Goal: Transaction & Acquisition: Purchase product/service

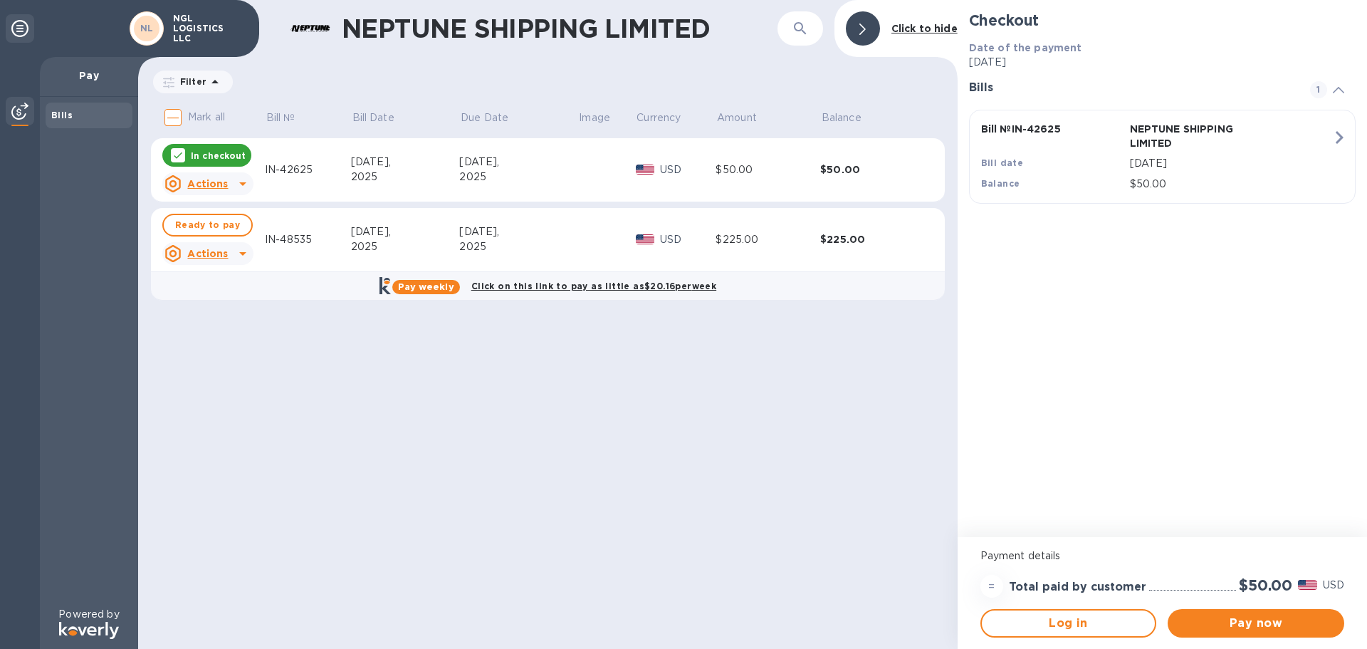
click at [179, 153] on icon at bounding box center [177, 155] width 11 height 11
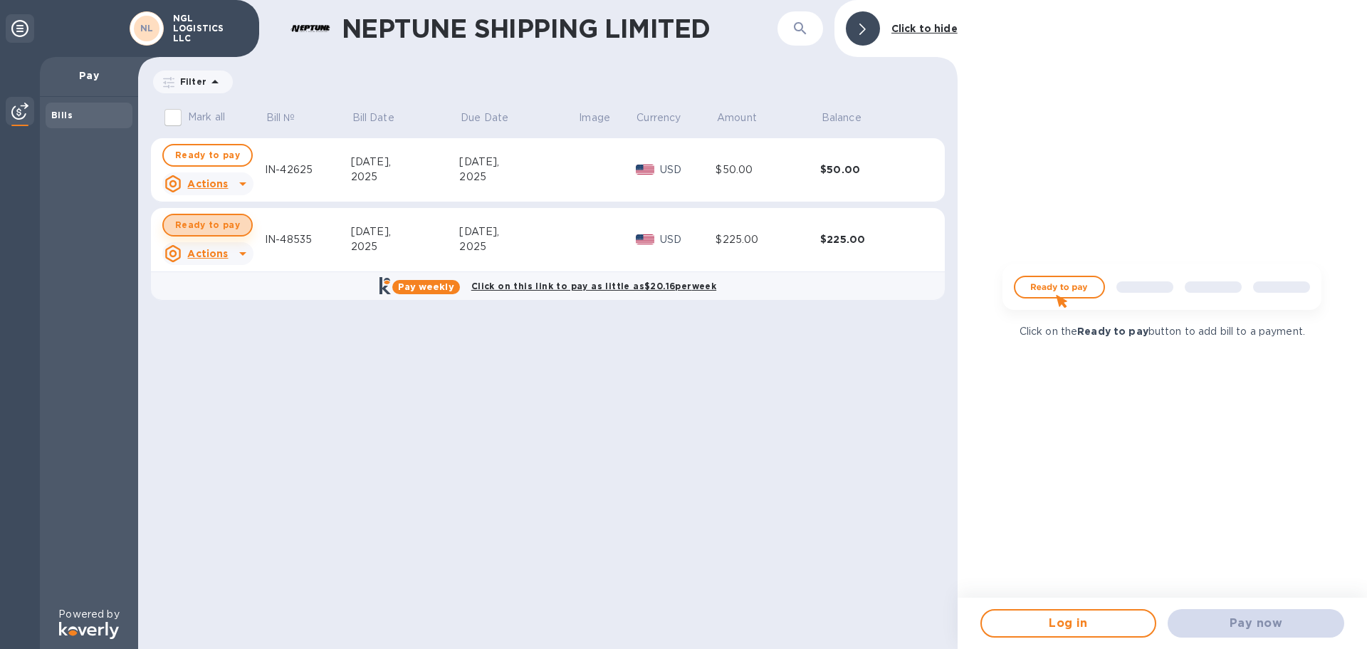
click at [221, 233] on span "Ready to pay" at bounding box center [207, 224] width 65 height 17
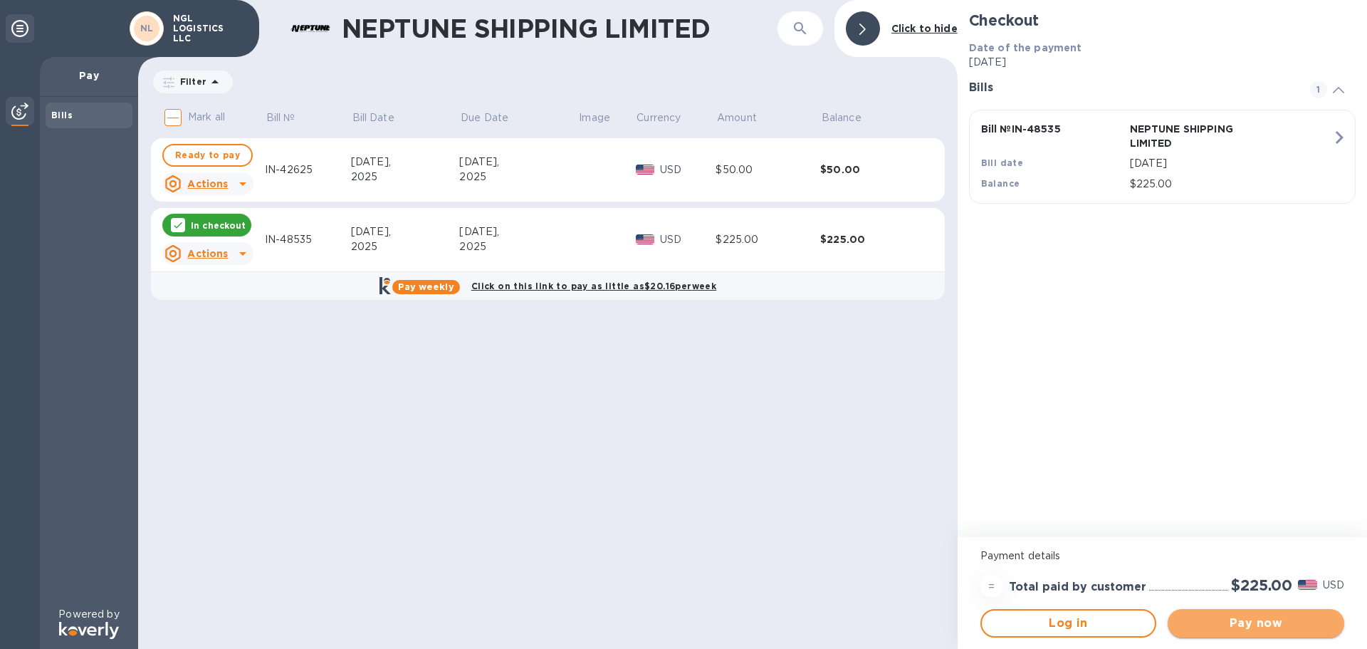
click at [1251, 627] on span "Pay now" at bounding box center [1256, 622] width 154 height 17
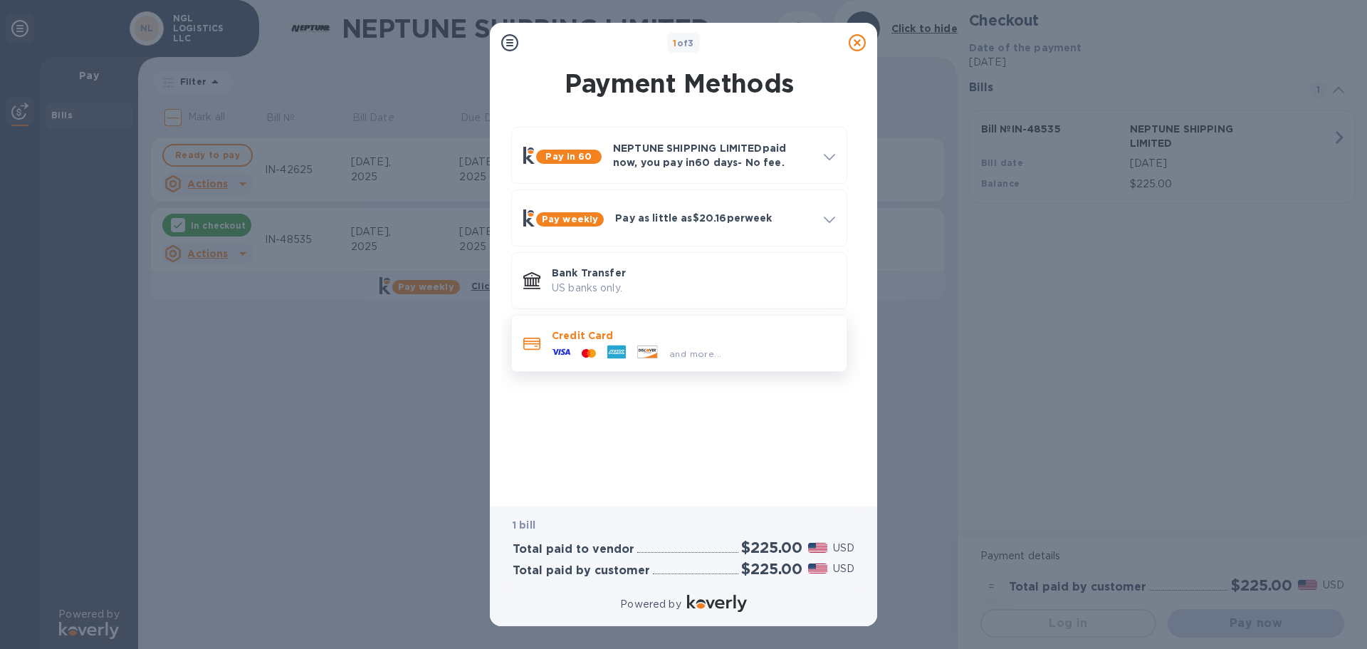
click at [647, 341] on p "Credit Card" at bounding box center [693, 335] width 283 height 14
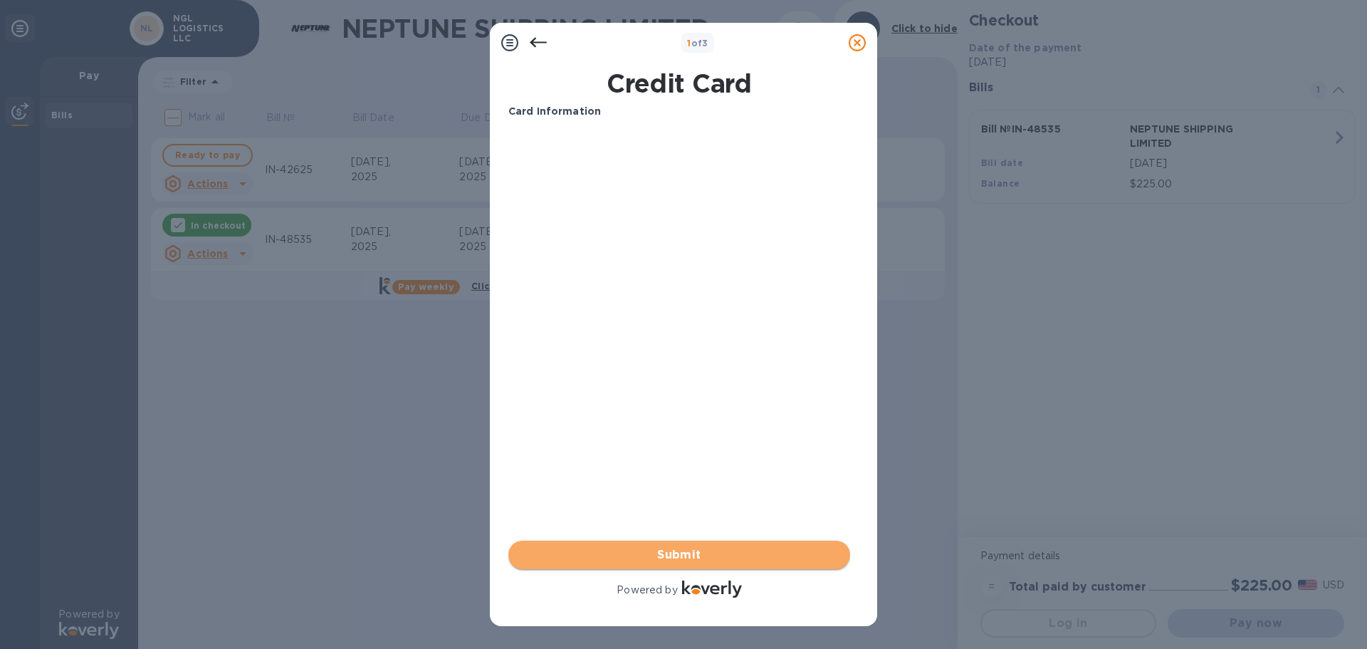
click at [706, 550] on span "Submit" at bounding box center [679, 554] width 319 height 17
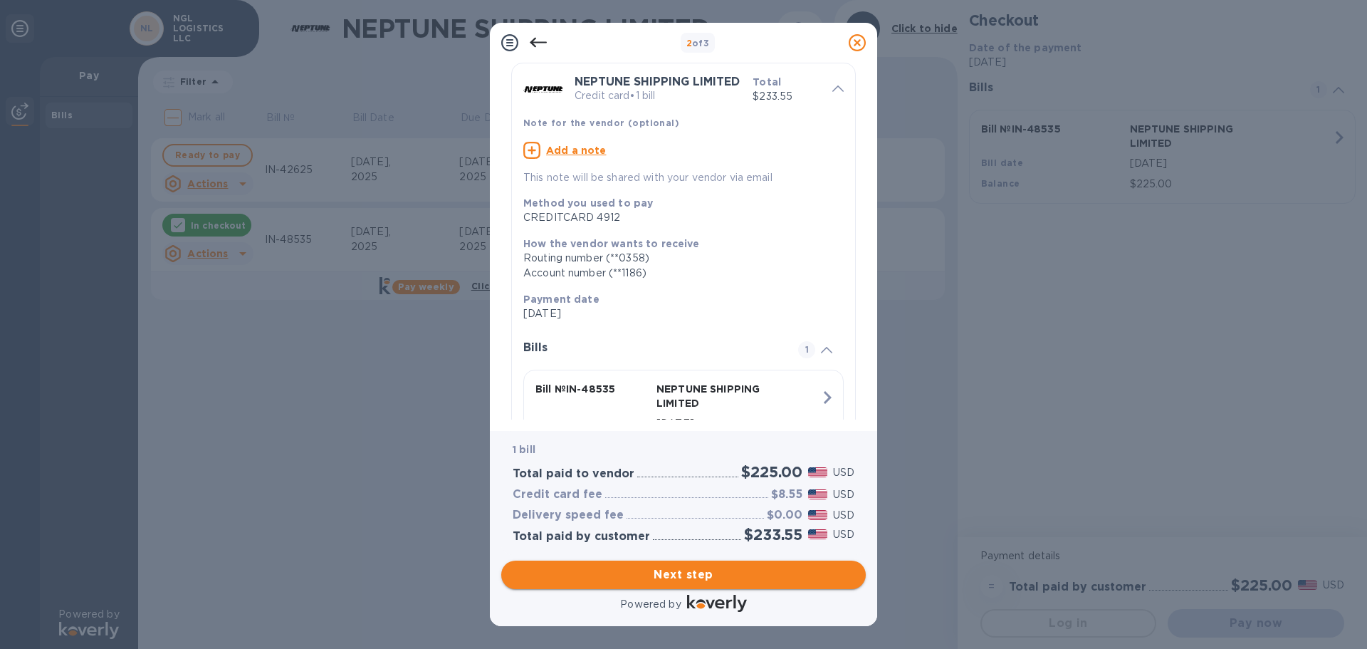
scroll to position [71, 0]
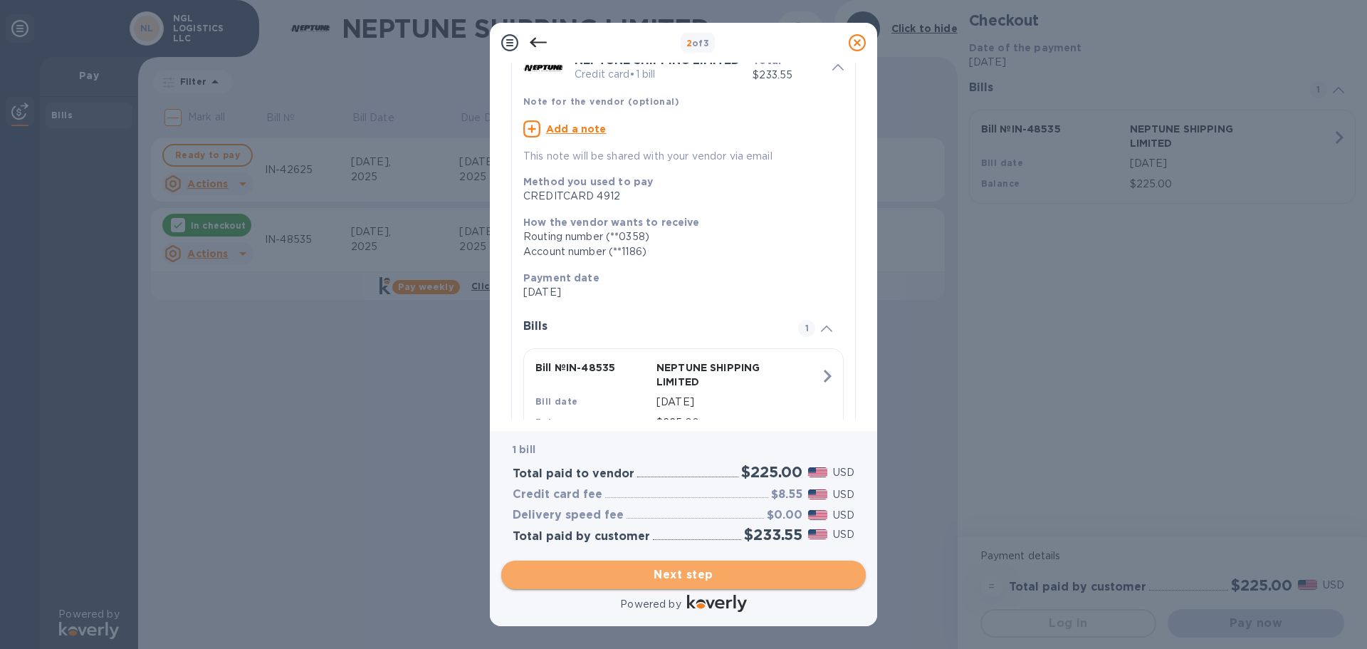
click at [727, 575] on span "Next step" at bounding box center [684, 574] width 342 height 17
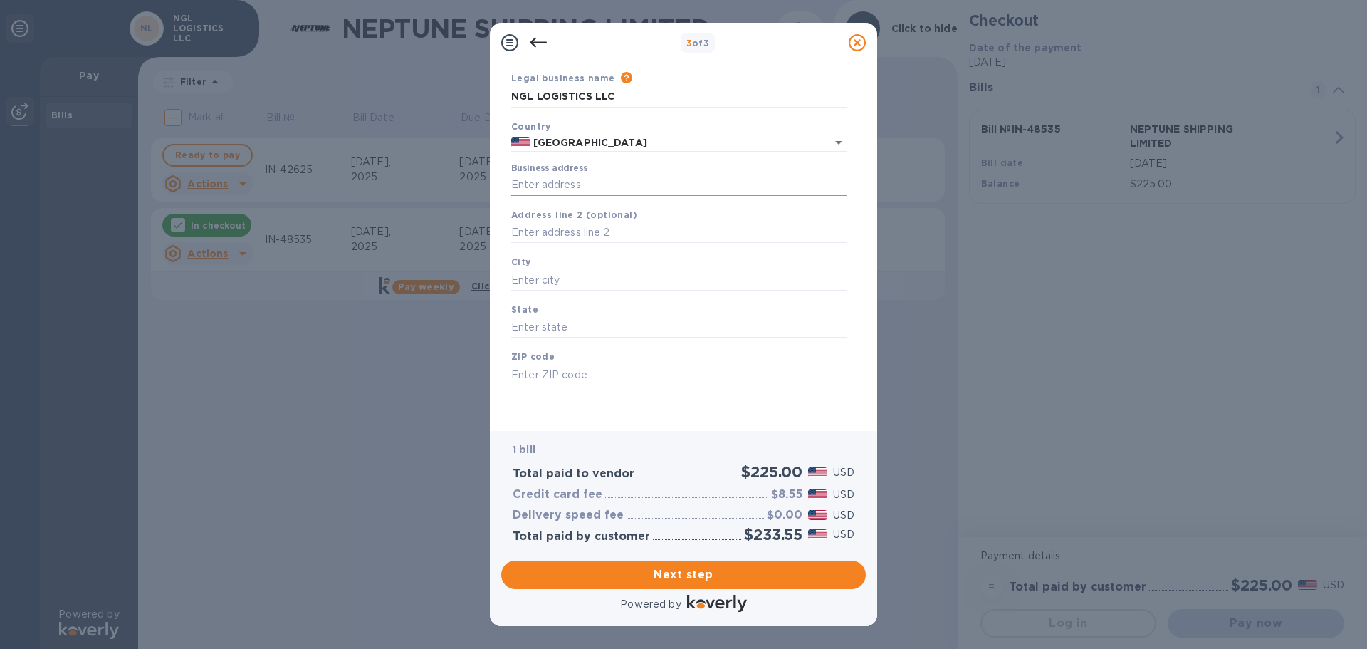
click at [659, 182] on input "Business address" at bounding box center [679, 184] width 336 height 21
type input "[STREET_ADDRESS]"
click at [627, 228] on input "text" at bounding box center [679, 232] width 336 height 21
click at [610, 274] on input "text" at bounding box center [679, 279] width 336 height 21
click at [610, 276] on input "text" at bounding box center [679, 279] width 336 height 21
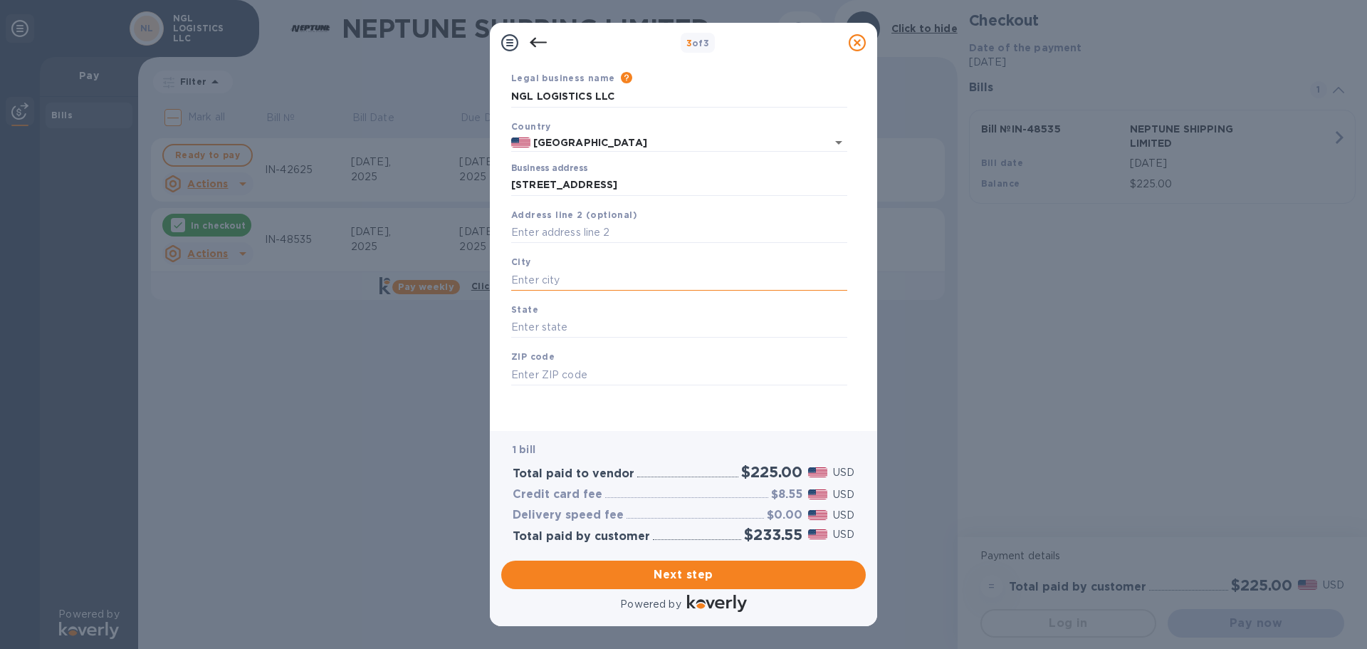
type input "g"
type input "GARDENA"
type input "CA"
type input "90248"
click at [690, 571] on span "Next step" at bounding box center [684, 574] width 342 height 17
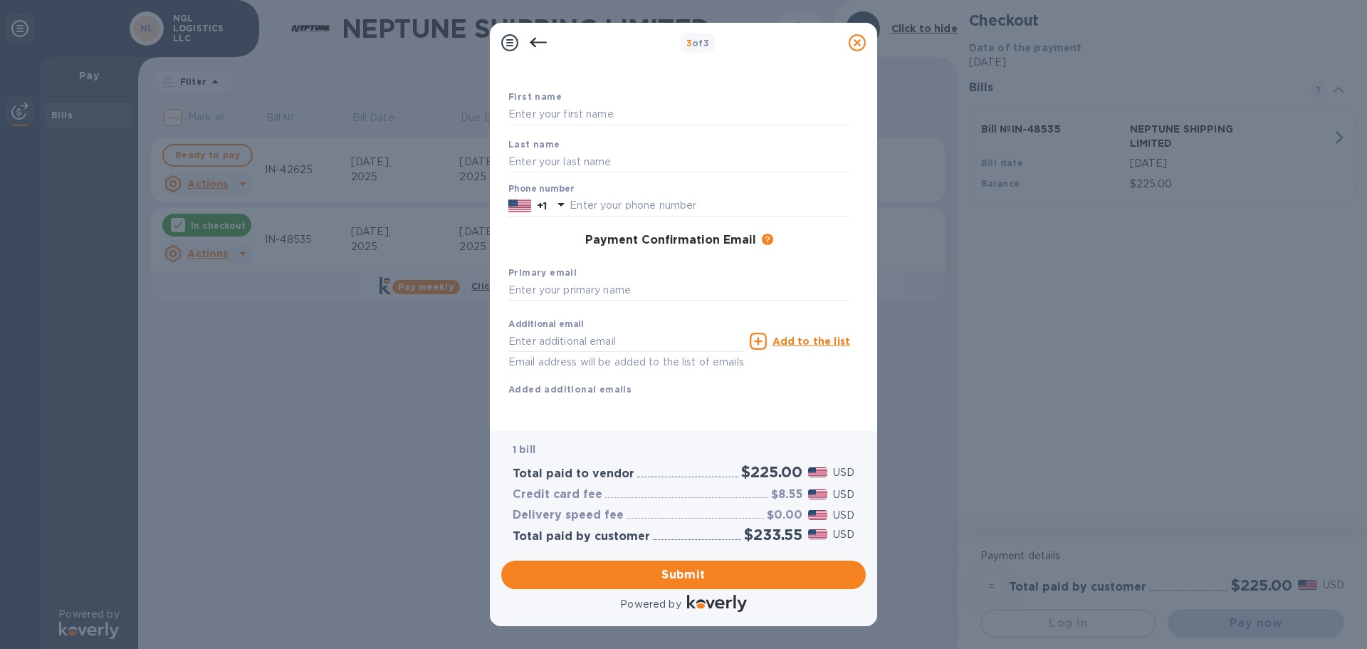
scroll to position [81, 0]
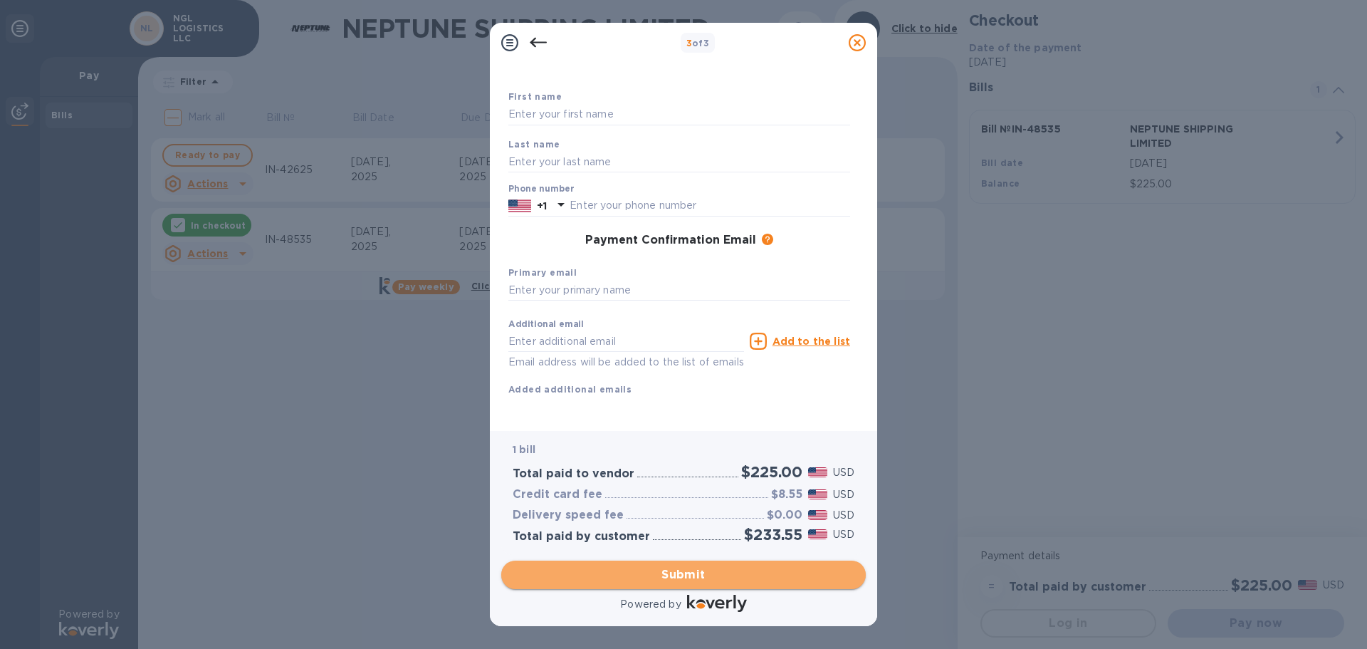
click at [733, 567] on span "Submit" at bounding box center [684, 574] width 342 height 17
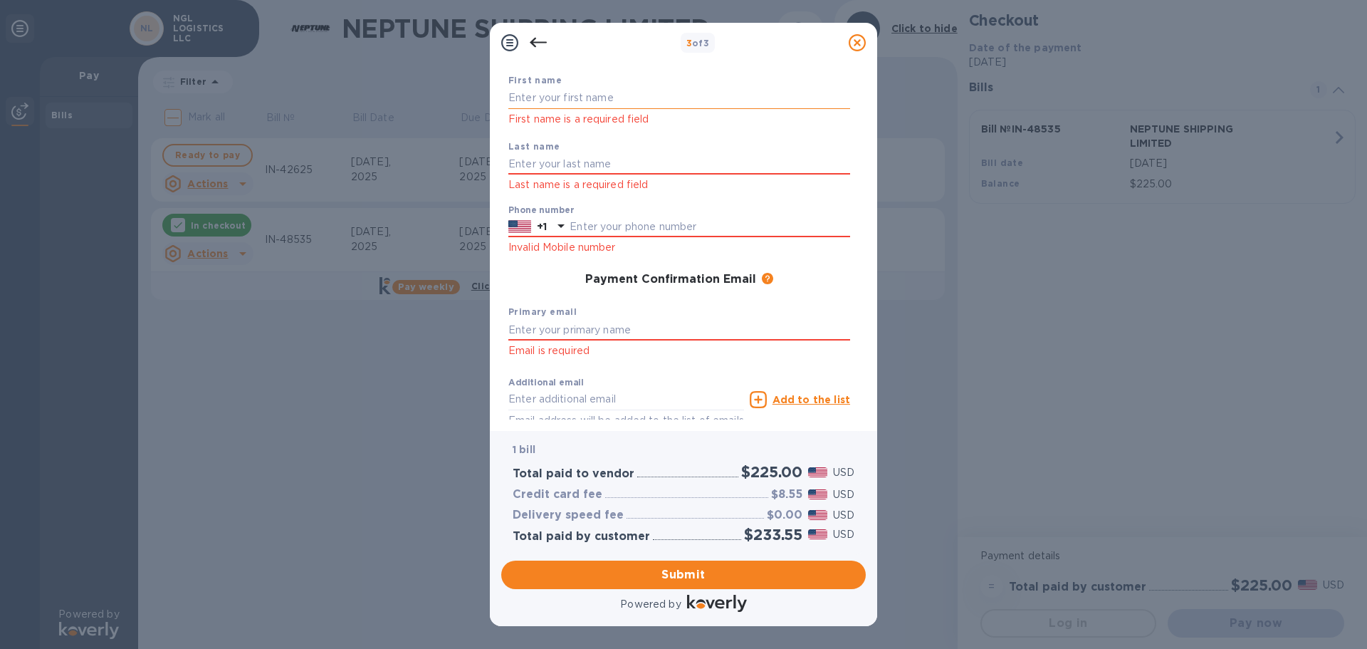
click at [629, 104] on input "text" at bounding box center [679, 98] width 342 height 21
type input "[PERSON_NAME]"
type input "[EMAIL_ADDRESS][DOMAIN_NAME]"
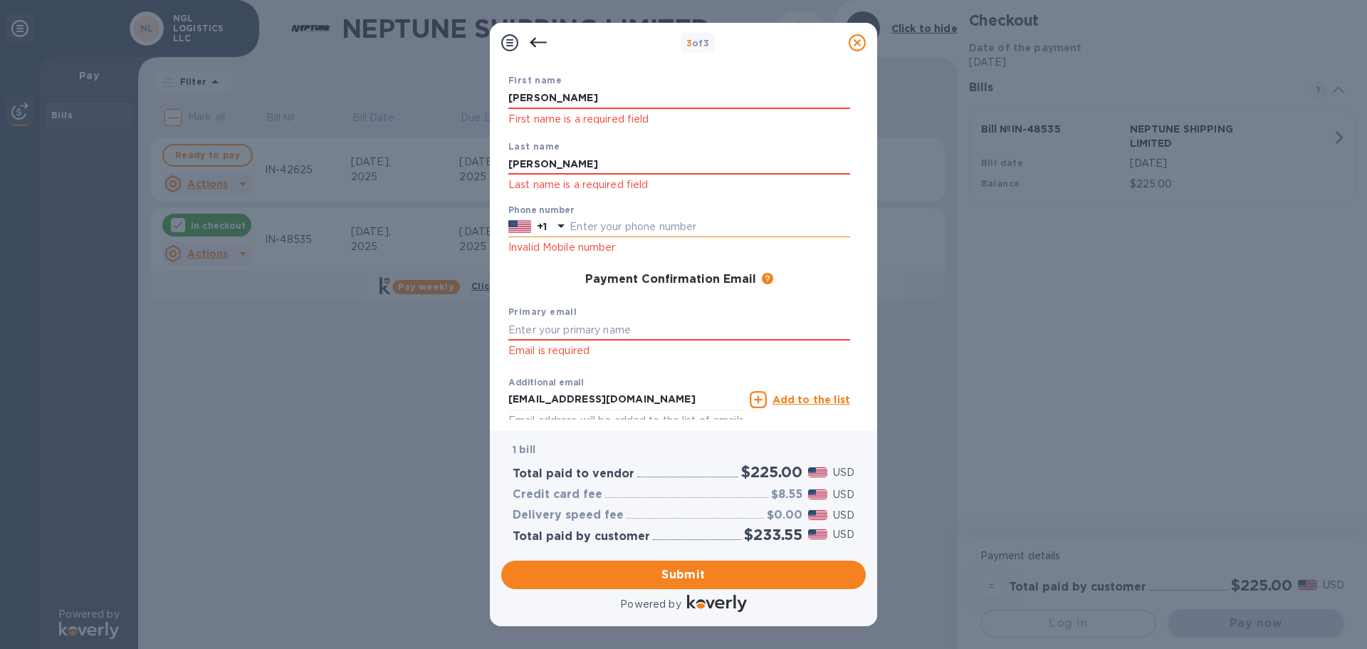
click at [620, 219] on input "text" at bounding box center [710, 226] width 281 height 21
type input "6024782241"
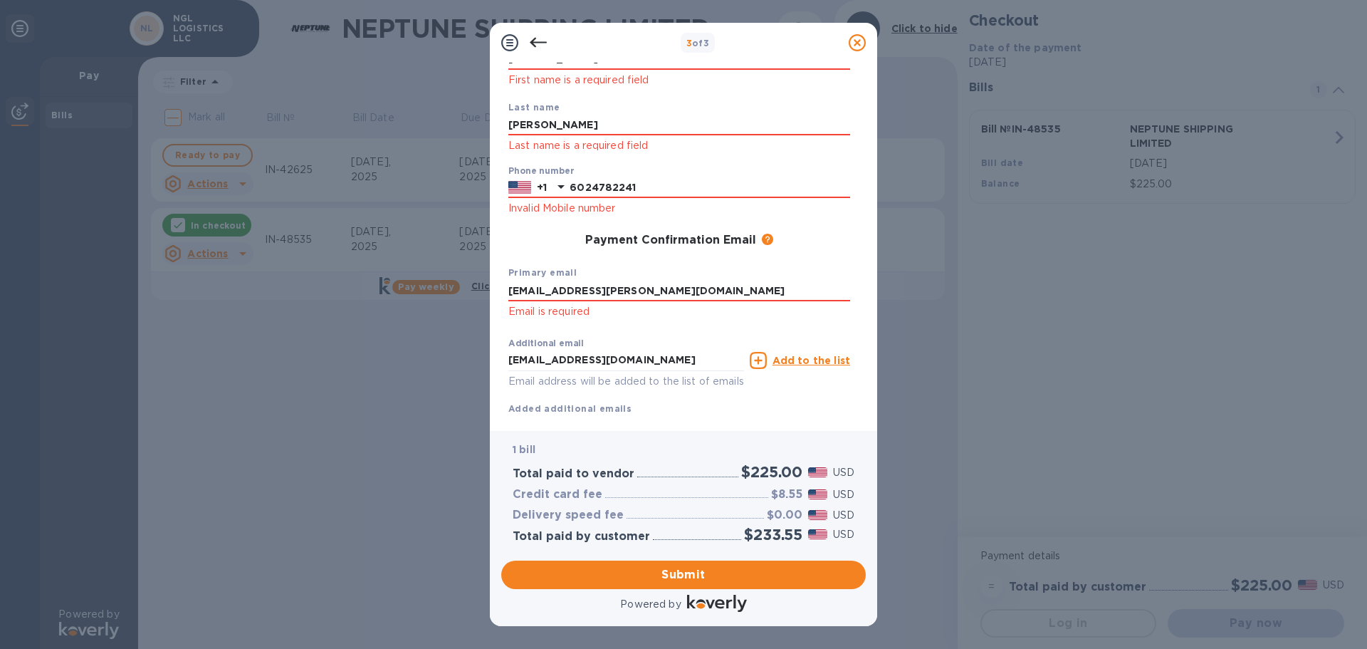
scroll to position [156, 0]
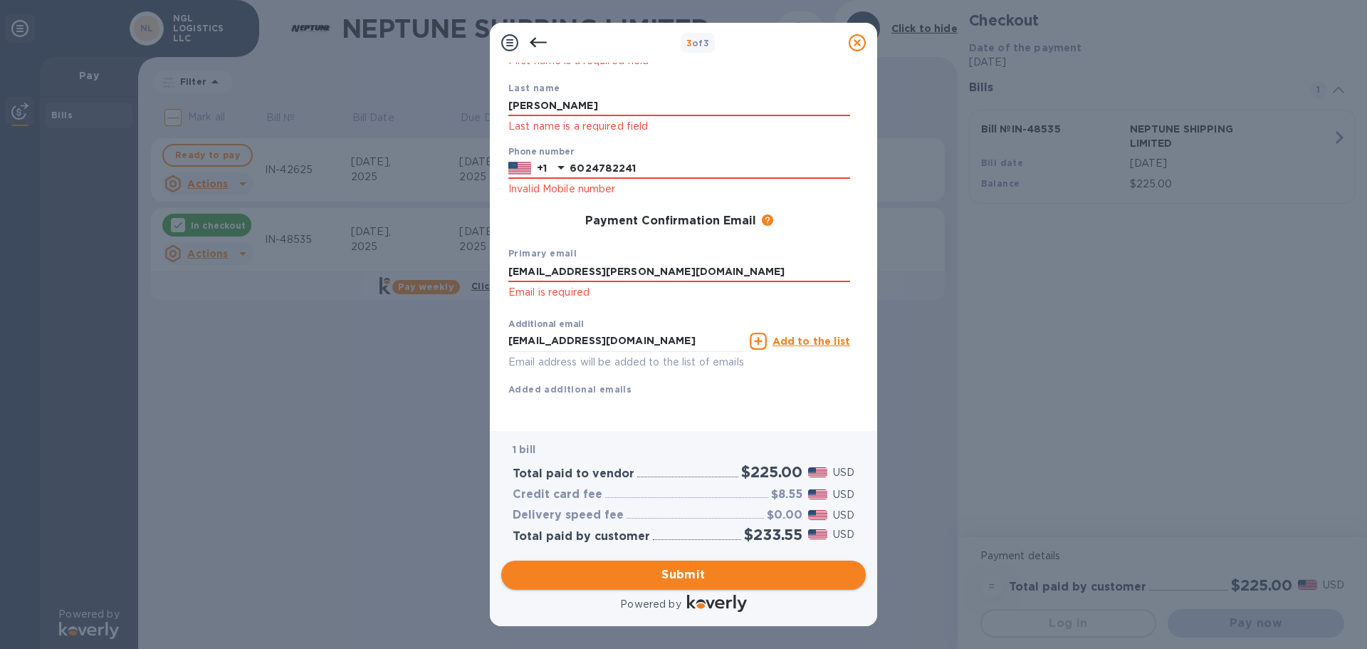
type input "[EMAIL_ADDRESS][PERSON_NAME][DOMAIN_NAME]"
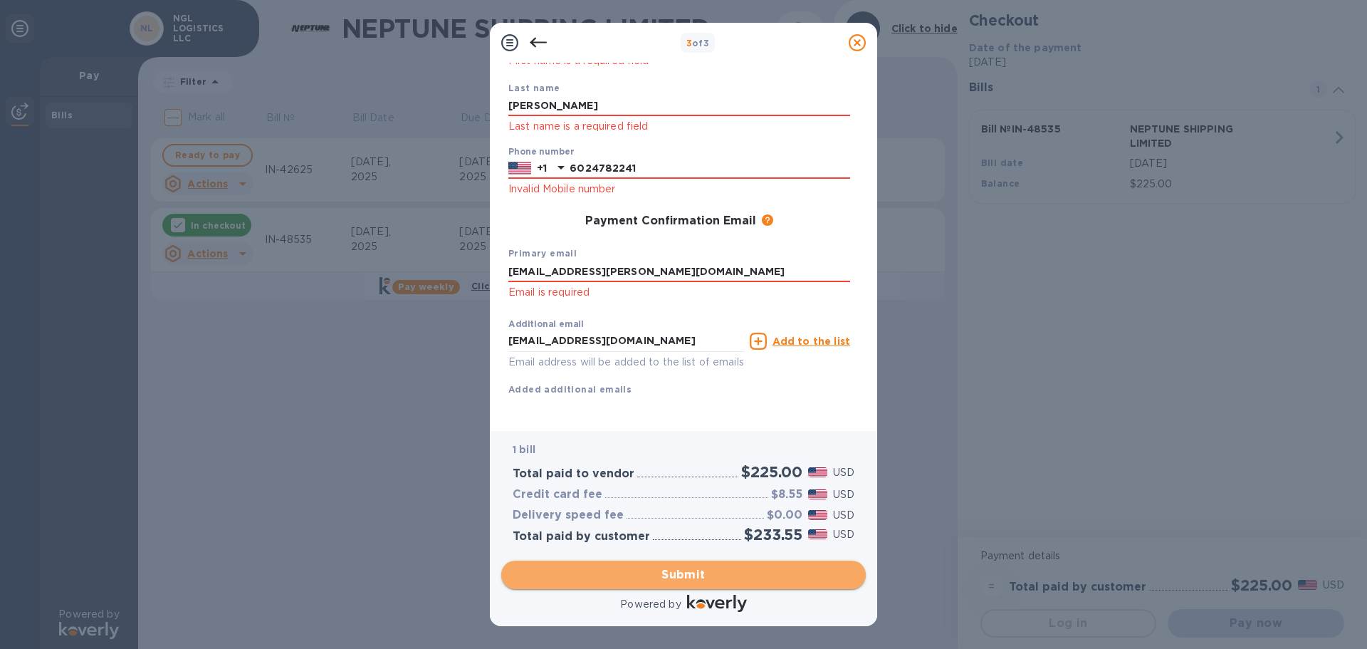
click at [725, 577] on span "Submit" at bounding box center [684, 574] width 342 height 17
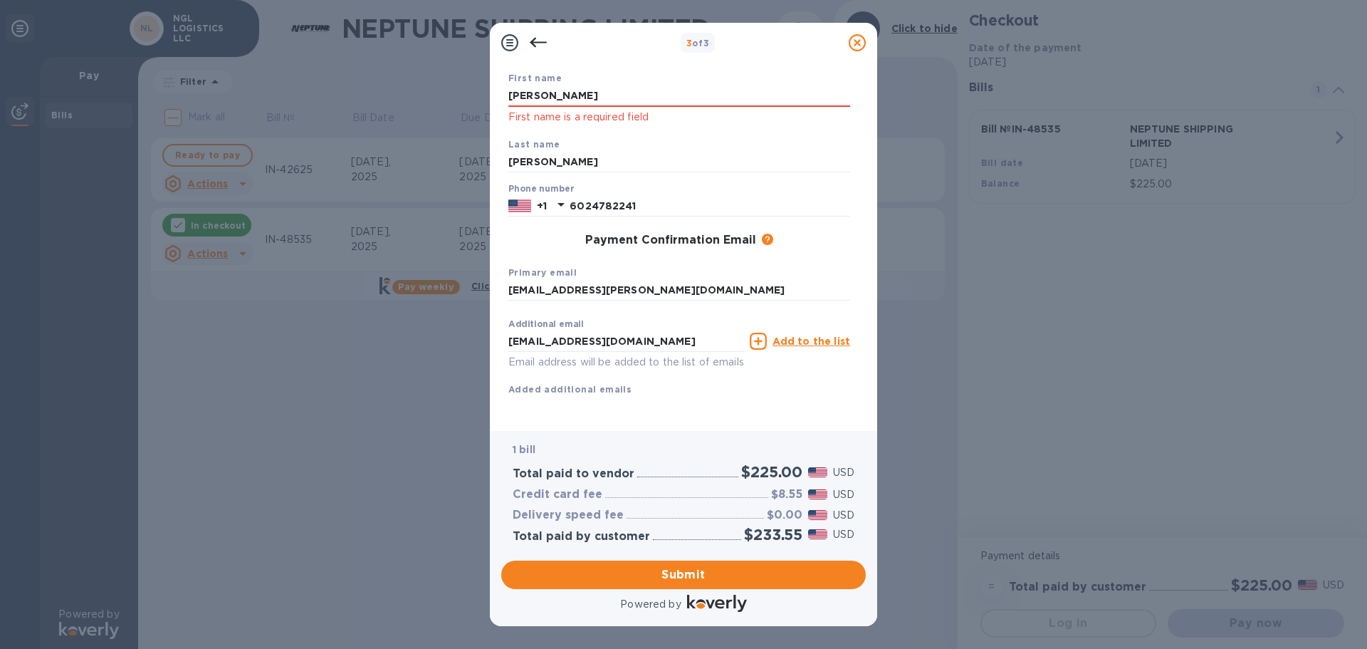
scroll to position [0, 0]
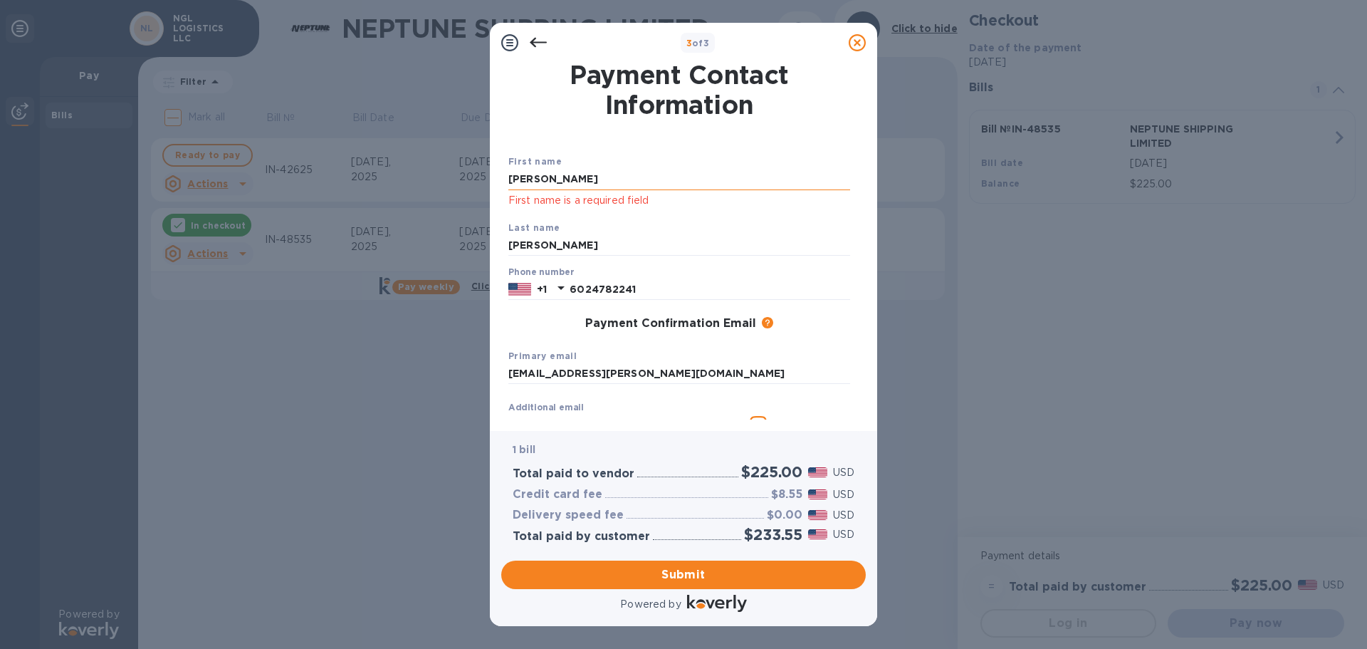
click at [524, 179] on input "[PERSON_NAME]" at bounding box center [679, 179] width 342 height 21
type input "JAIJOON"
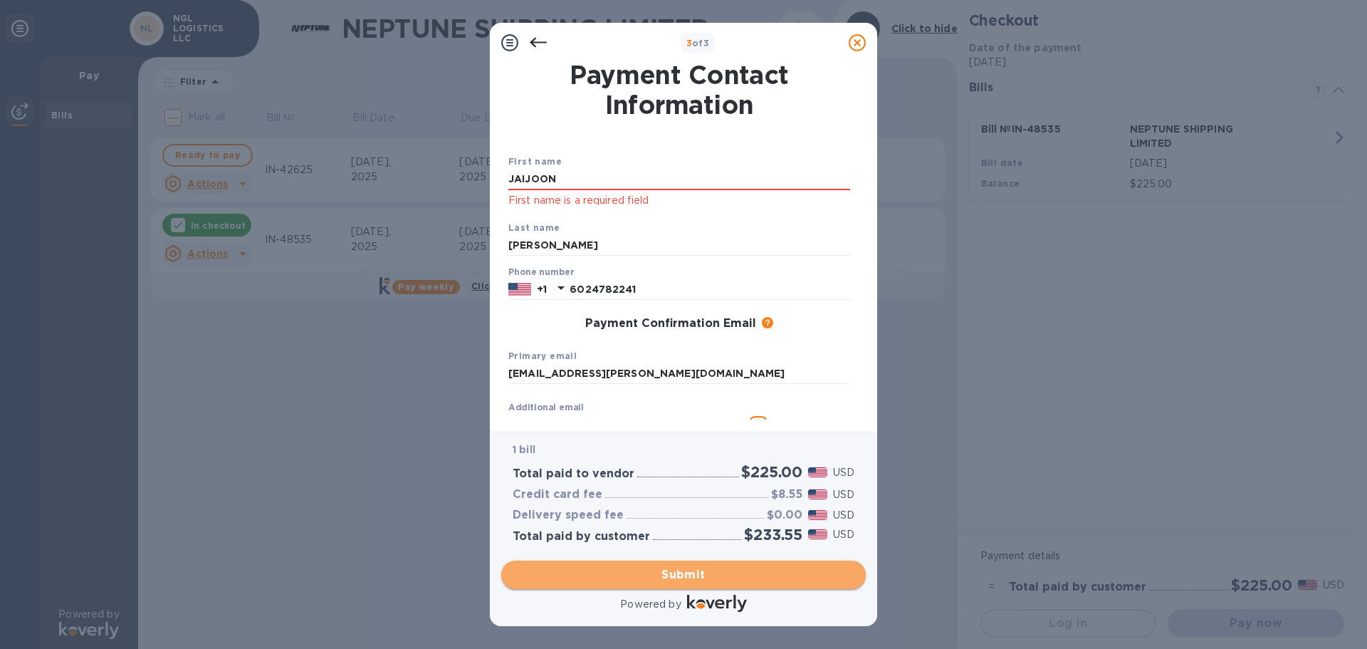
click at [691, 568] on span "Submit" at bounding box center [684, 574] width 342 height 17
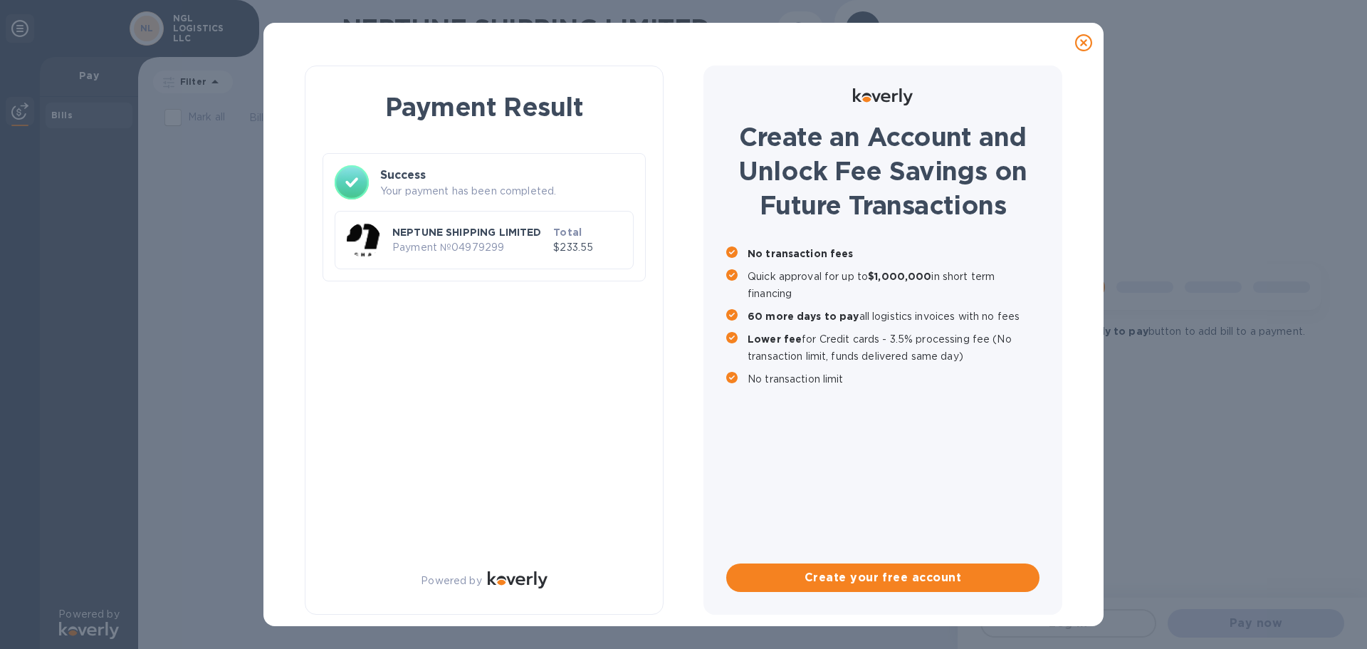
checkbox input "true"
